Goal: Share content: Share content

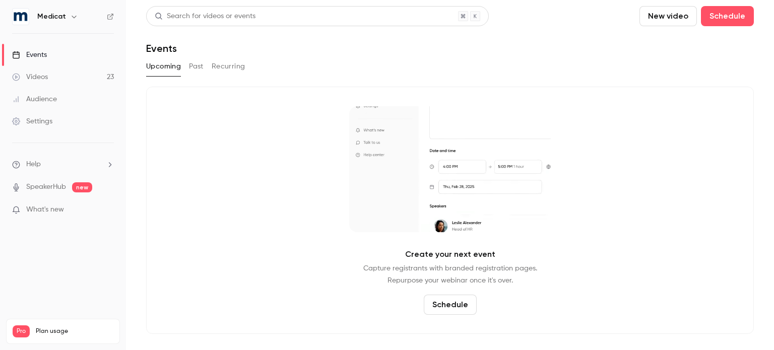
click at [198, 61] on button "Past" at bounding box center [196, 66] width 15 height 16
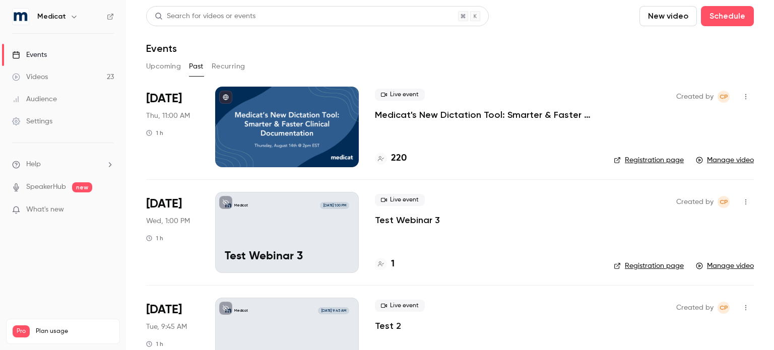
click at [465, 116] on p "Medicat's New Dictation Tool: Smarter & Faster Clinical Documentation" at bounding box center [486, 115] width 223 height 12
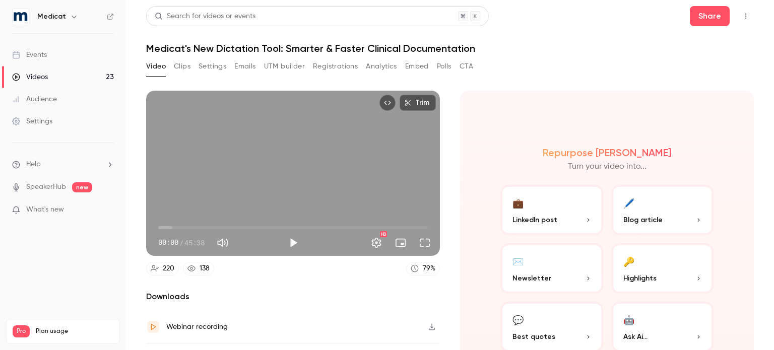
click at [419, 68] on button "Embed" at bounding box center [417, 66] width 24 height 16
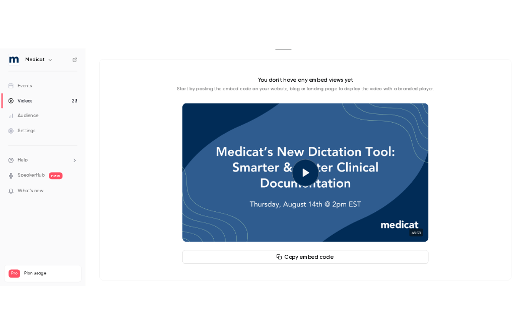
scroll to position [82, 0]
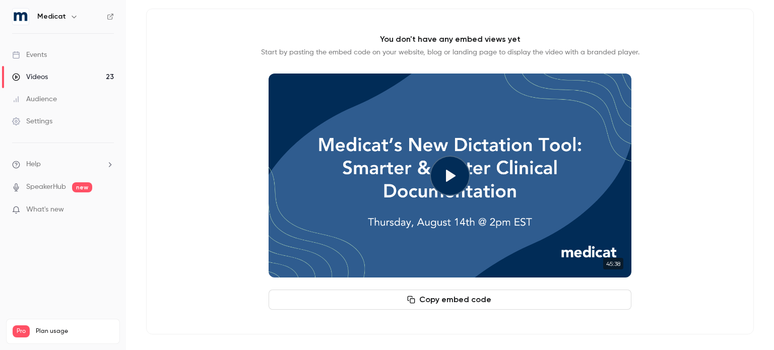
click at [454, 295] on button "Copy embed code" at bounding box center [450, 300] width 363 height 20
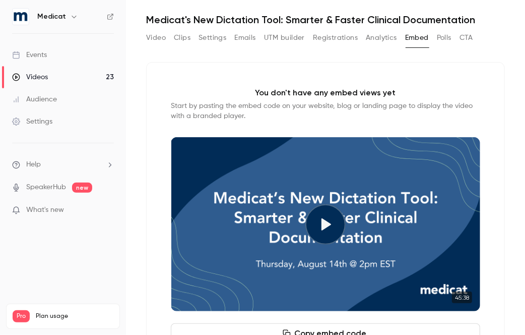
scroll to position [0, 0]
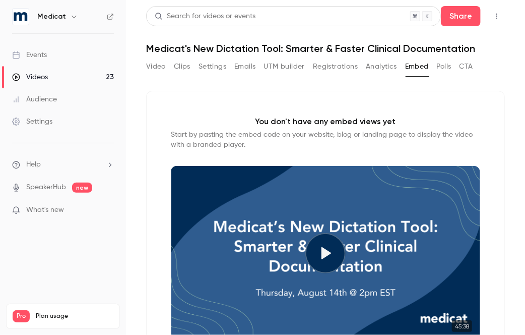
click at [235, 65] on button "Emails" at bounding box center [244, 66] width 21 height 16
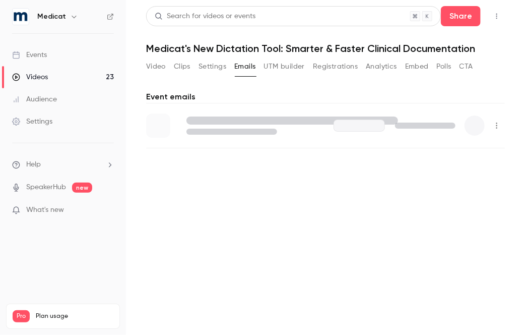
click at [214, 66] on button "Settings" at bounding box center [213, 66] width 28 height 16
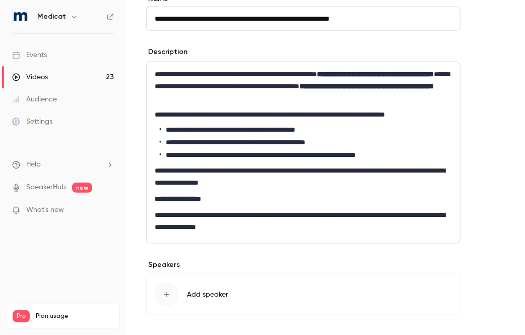
scroll to position [367, 0]
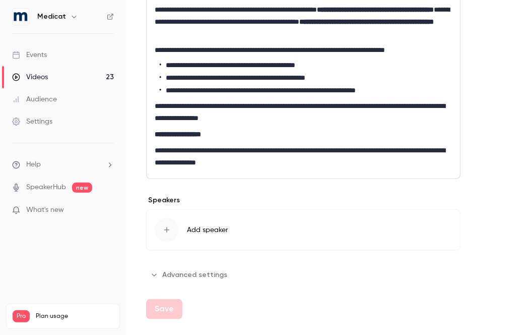
click at [170, 276] on button "Advanced settings" at bounding box center [189, 275] width 87 height 16
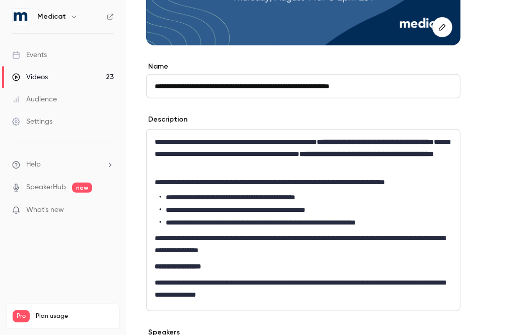
scroll to position [233, 0]
